Goal: Information Seeking & Learning: Learn about a topic

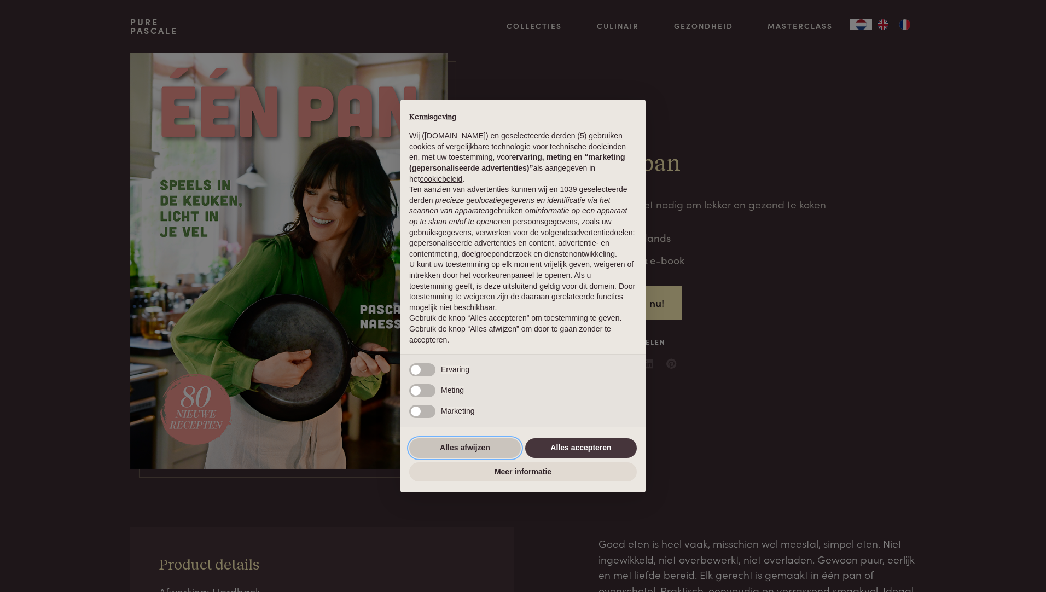
click at [444, 448] on button "Alles afwijzen" at bounding box center [465, 448] width 112 height 20
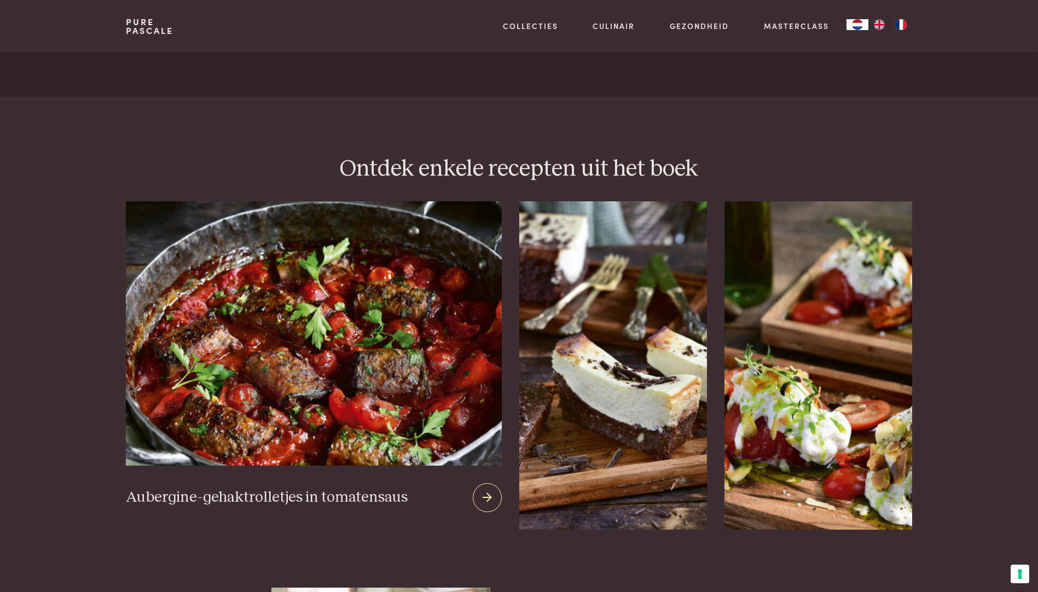
scroll to position [1313, 0]
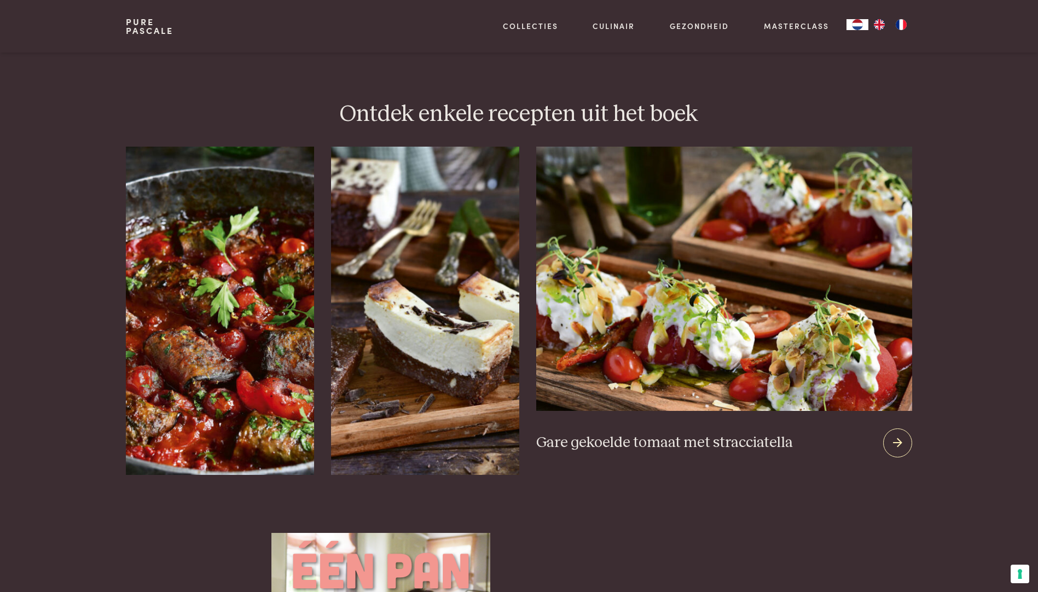
click at [854, 370] on img at bounding box center [723, 279] width 375 height 264
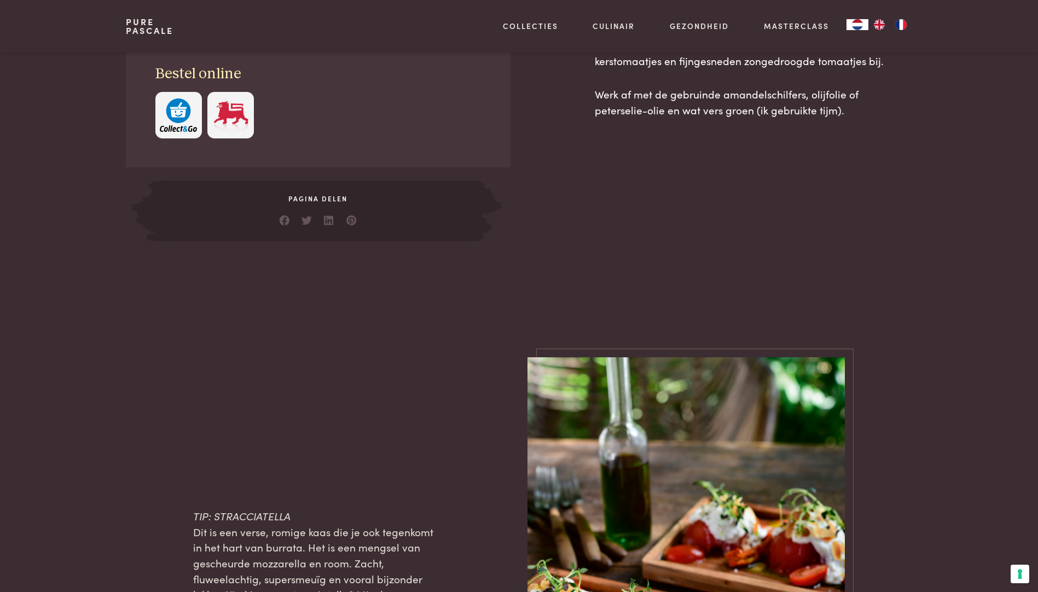
scroll to position [984, 0]
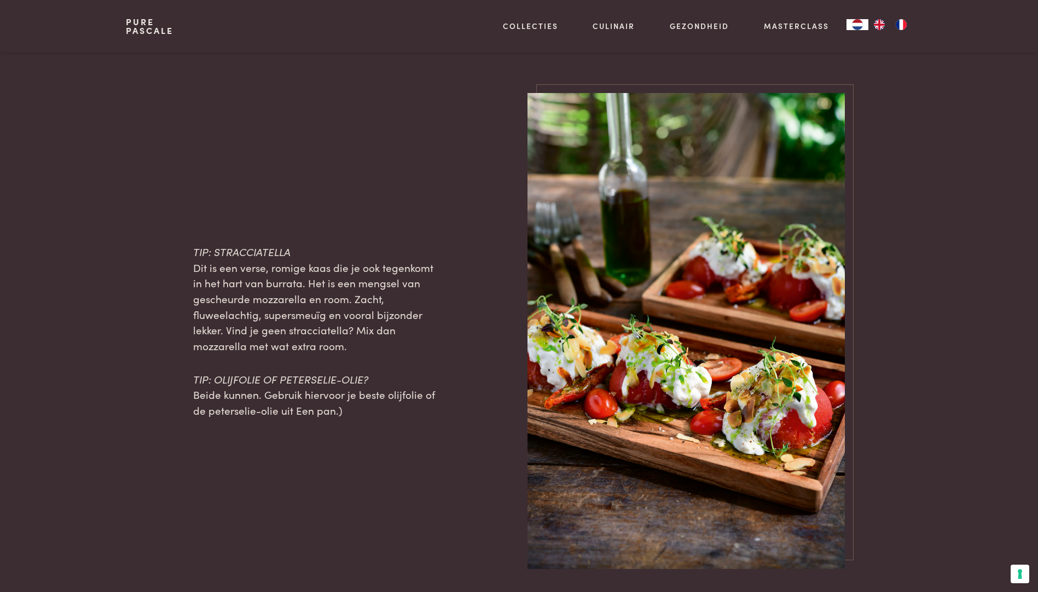
click at [686, 433] on img at bounding box center [685, 331] width 317 height 476
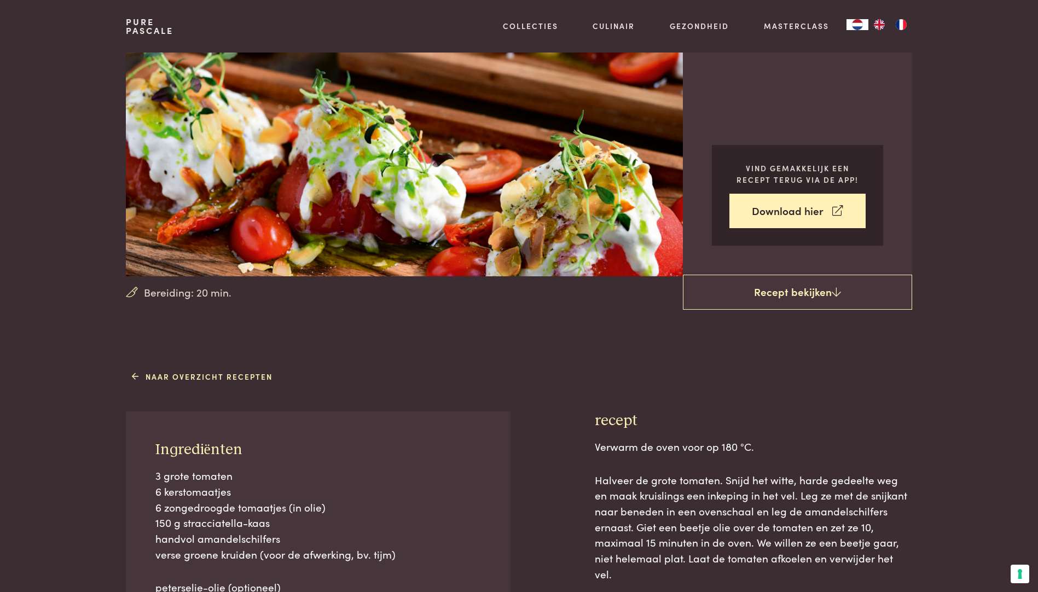
scroll to position [0, 0]
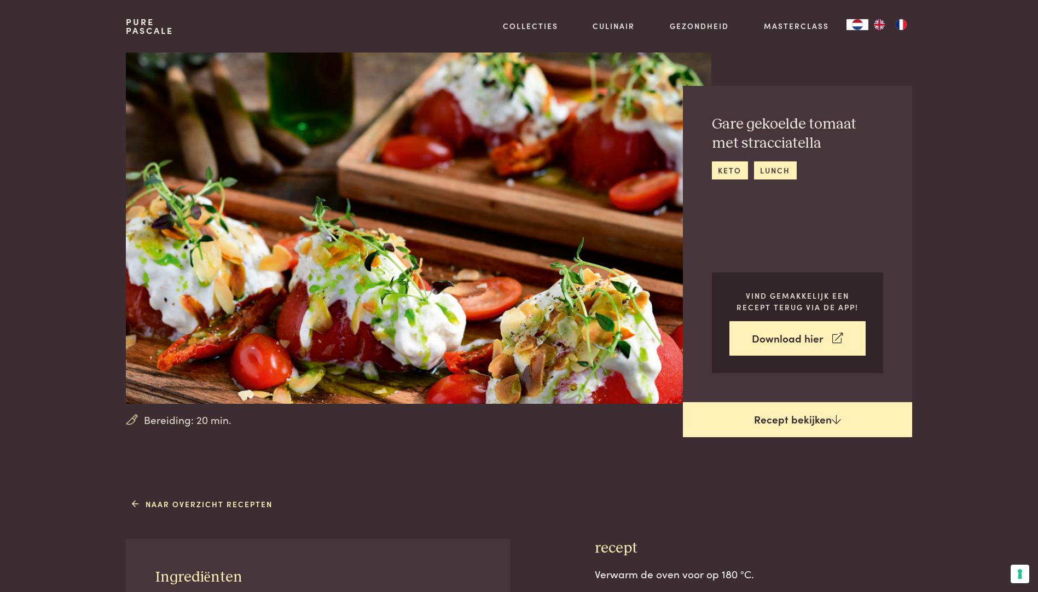
click at [809, 421] on link "Recept bekijken" at bounding box center [797, 419] width 229 height 35
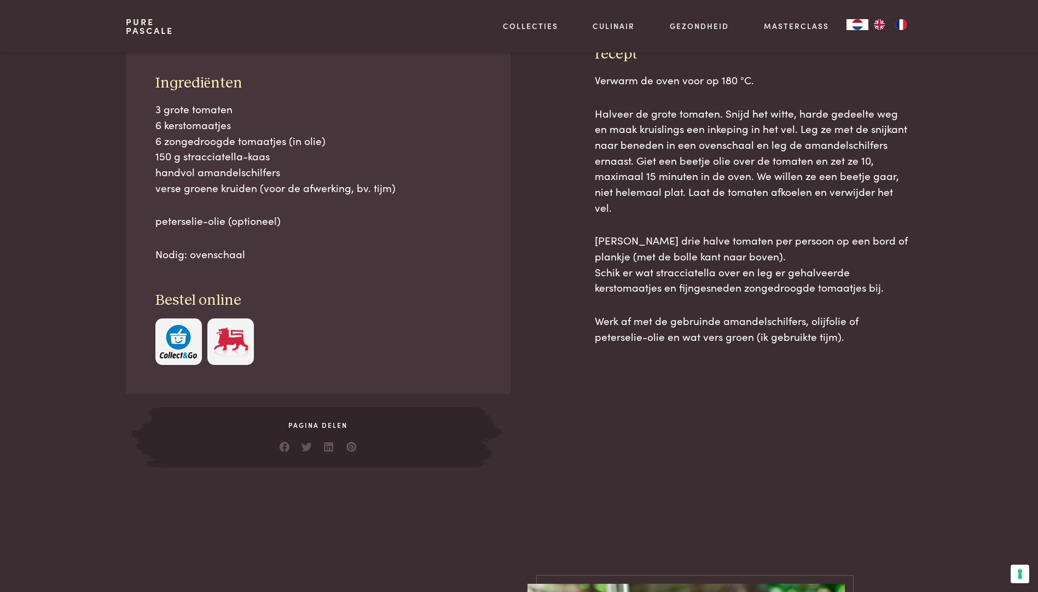
scroll to position [494, 0]
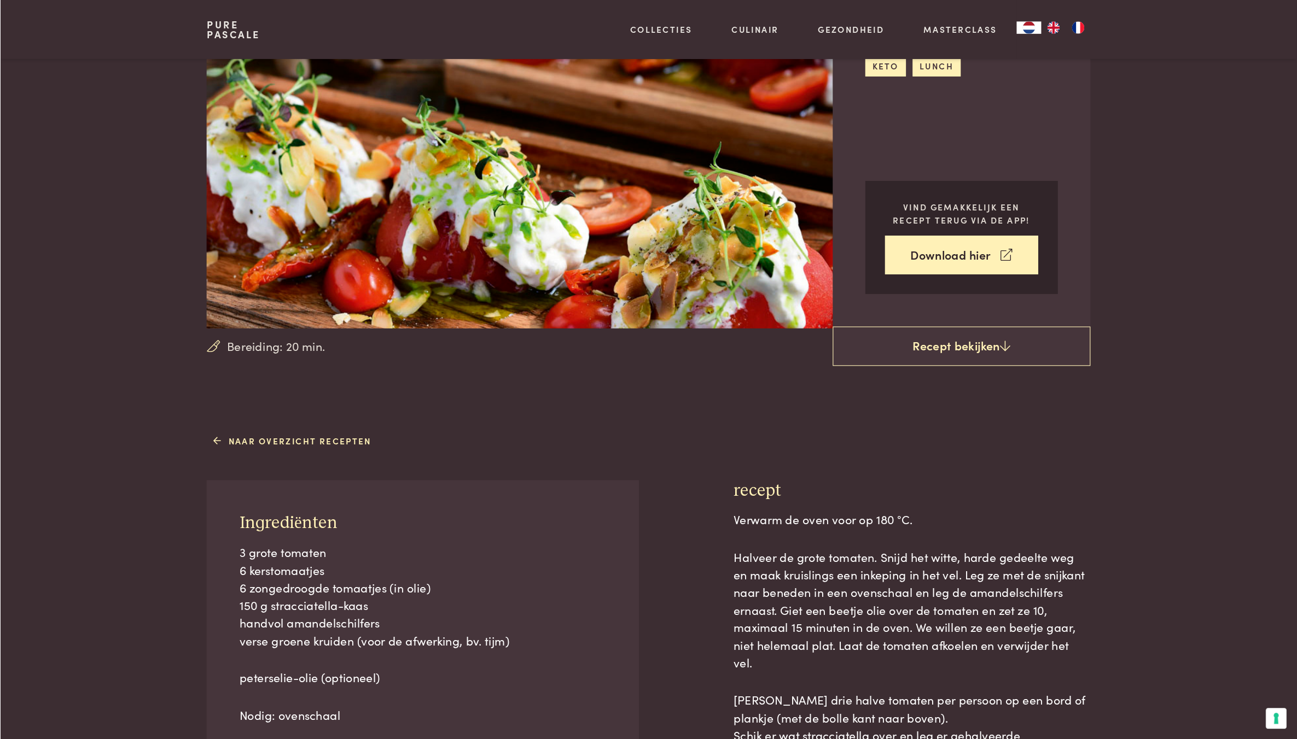
scroll to position [112, 0]
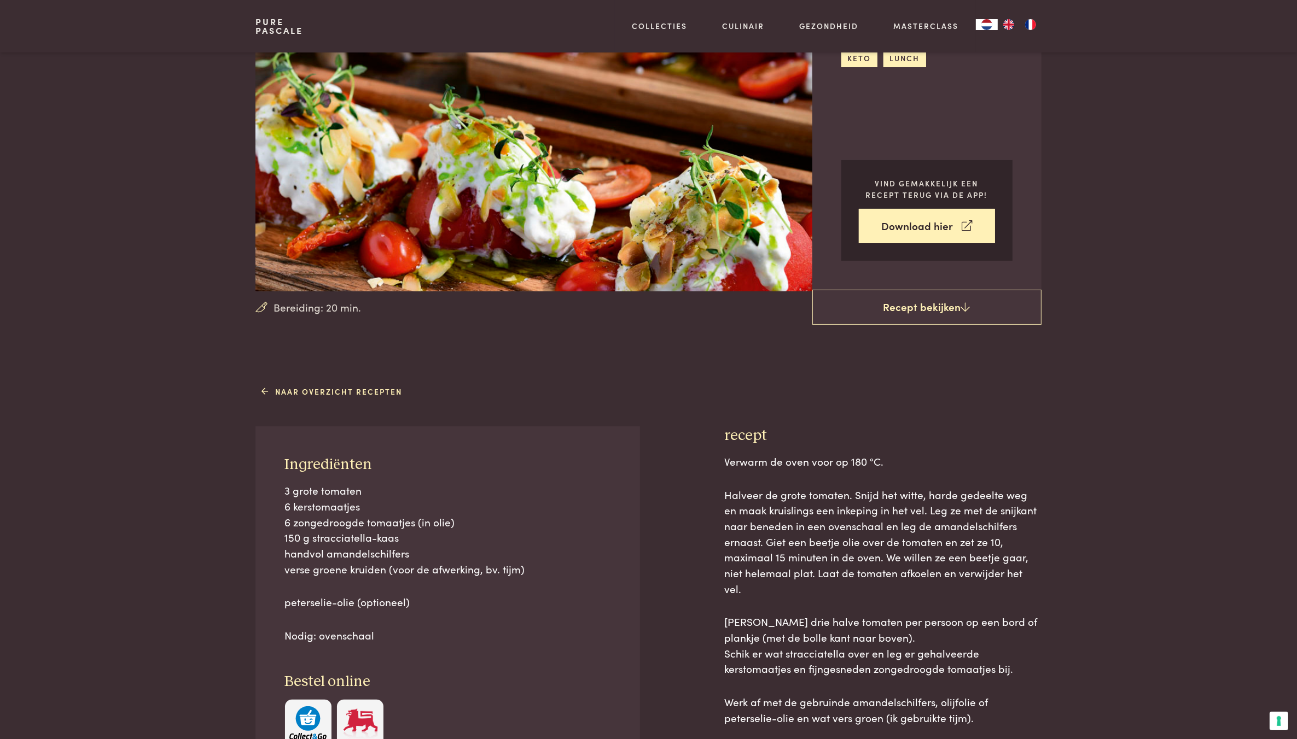
click at [112, 91] on section "Bereiding: 20 min. Gare gekoelde tomaat met stracciatella keto lunch Vind gemak…" at bounding box center [648, 115] width 1297 height 351
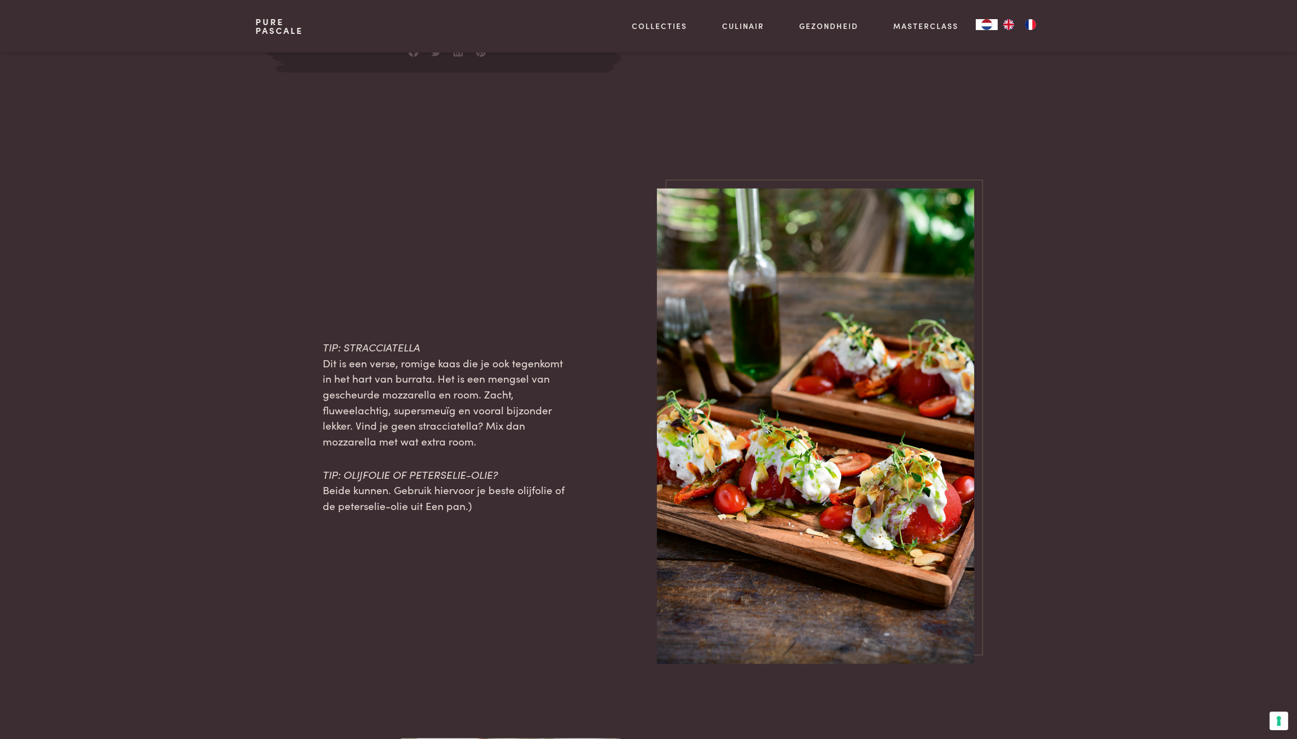
scroll to position [410, 0]
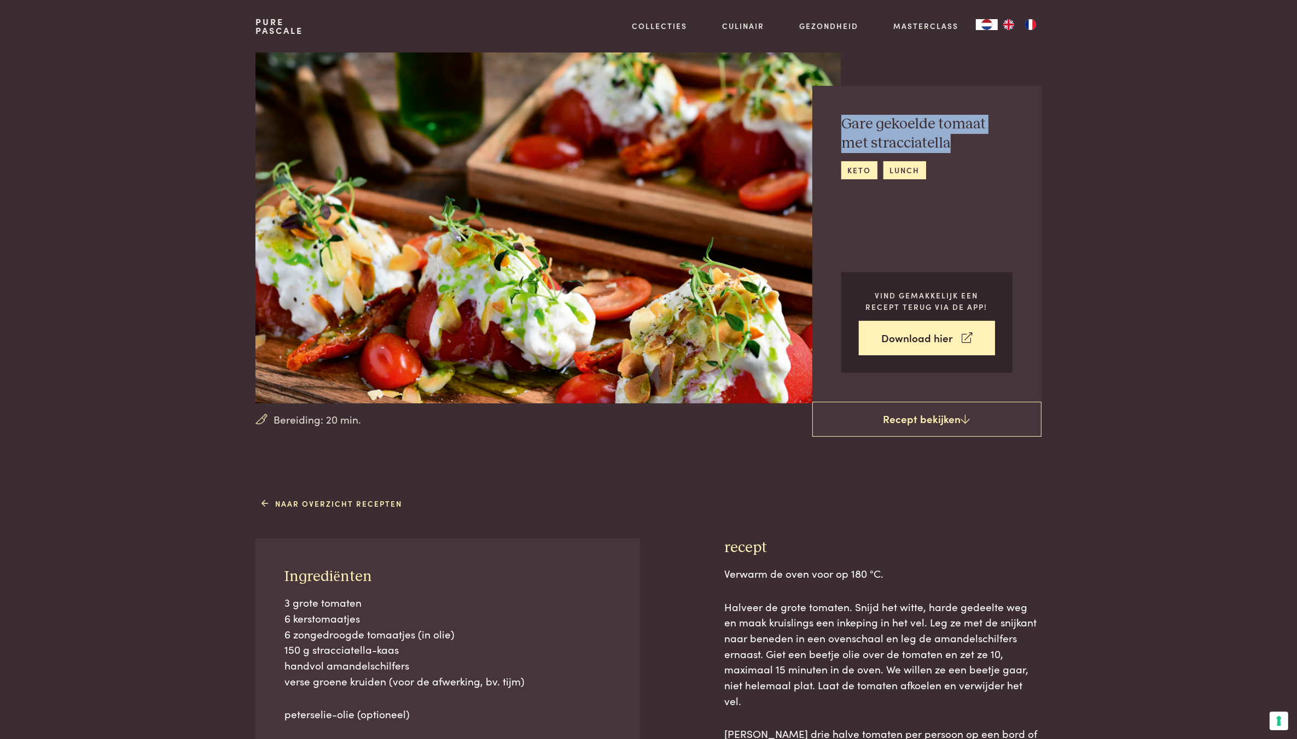
drag, startPoint x: 841, startPoint y: 119, endPoint x: 958, endPoint y: 148, distance: 119.9
click at [958, 148] on h2 "Gare gekoelde tomaat met stracciatella" at bounding box center [926, 134] width 171 height 38
drag, startPoint x: 958, startPoint y: 148, endPoint x: 908, endPoint y: 126, distance: 54.1
copy h2 "Gare gekoelde tomaat met stracciatella"
